Goal: Transaction & Acquisition: Purchase product/service

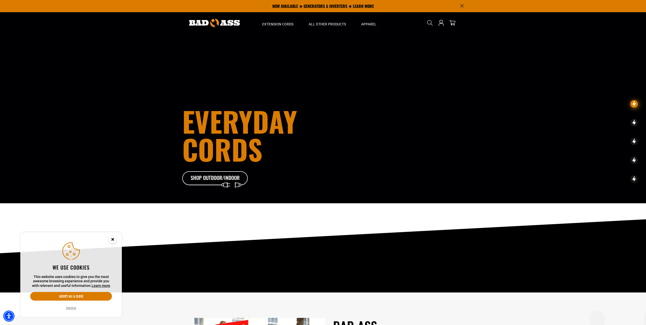
click at [112, 241] on circle "Close this option" at bounding box center [113, 239] width 8 height 8
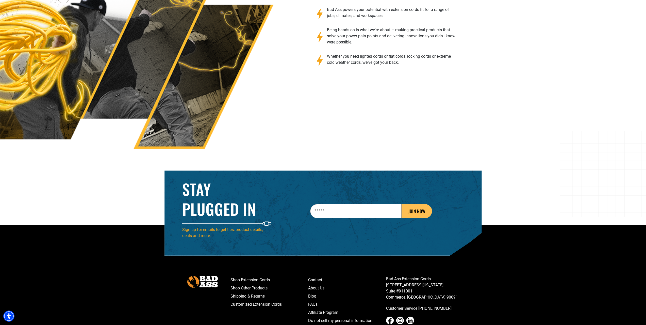
scroll to position [860, 0]
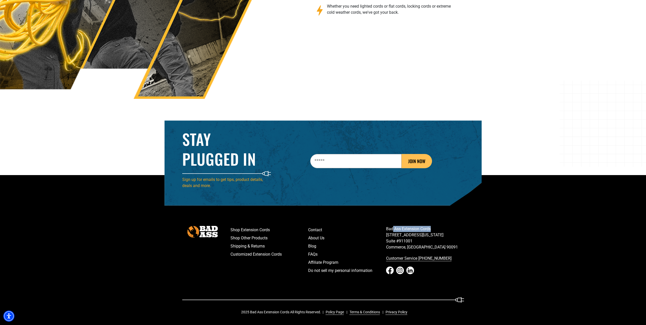
drag, startPoint x: 440, startPoint y: 229, endPoint x: 392, endPoint y: 229, distance: 47.7
click at [392, 229] on p "Bad Ass Extension Cords [STREET_ADDRESS][US_STATE] [GEOGRAPHIC_DATA]" at bounding box center [425, 238] width 78 height 24
drag, startPoint x: 387, startPoint y: 228, endPoint x: 428, endPoint y: 227, distance: 41.7
click at [427, 227] on p "Bad Ass Extension Cords [STREET_ADDRESS][US_STATE] [GEOGRAPHIC_DATA]" at bounding box center [425, 238] width 78 height 24
click at [428, 227] on p "Bad Ass Extension Cords [STREET_ADDRESS][US_STATE] [GEOGRAPHIC_DATA]" at bounding box center [425, 238] width 78 height 24
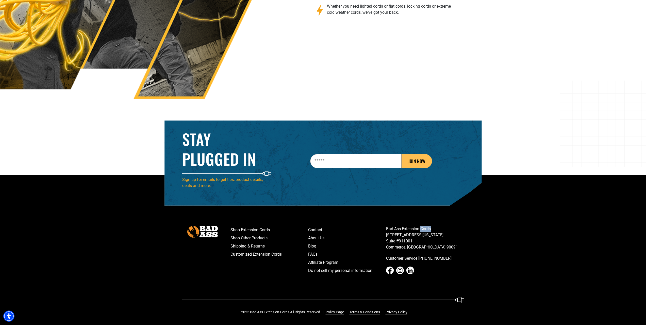
click at [428, 227] on p "Bad Ass Extension Cords [STREET_ADDRESS][US_STATE] [GEOGRAPHIC_DATA]" at bounding box center [425, 238] width 78 height 24
click at [423, 229] on p "Bad Ass Extension Cords [STREET_ADDRESS][US_STATE] [GEOGRAPHIC_DATA]" at bounding box center [425, 238] width 78 height 24
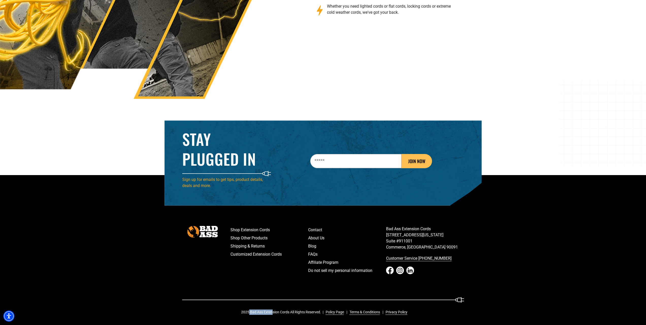
drag, startPoint x: 249, startPoint y: 310, endPoint x: 274, endPoint y: 313, distance: 24.5
click at [273, 314] on div "2025 Bad Ass Extension Cords All Rights Reserved. Policy Page Terms & Condition…" at bounding box center [326, 311] width 170 height 5
click at [274, 313] on div "2025 Bad Ass Extension Cords All Rights Reserved. Policy Page Terms & Condition…" at bounding box center [326, 311] width 170 height 5
click at [274, 312] on div "2025 Bad Ass Extension Cords All Rights Reserved. Policy Page Terms & Condition…" at bounding box center [326, 311] width 170 height 5
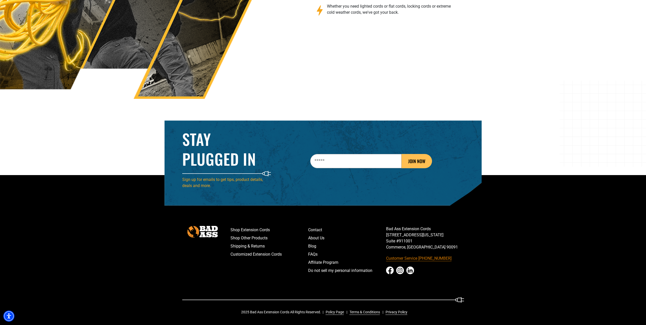
click at [421, 257] on link "Customer Service [PHONE_NUMBER]" at bounding box center [425, 258] width 78 height 8
click at [453, 101] on section at bounding box center [323, 33] width 646 height 283
